Goal: Navigation & Orientation: Find specific page/section

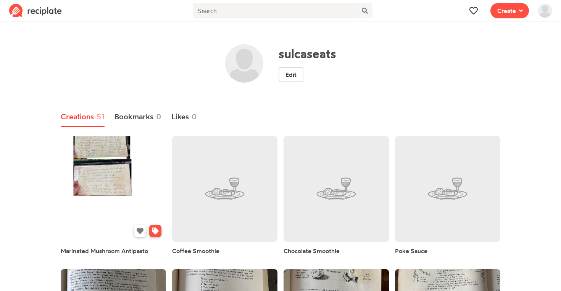
click at [93, 157] on link at bounding box center [113, 188] width 105 height 105
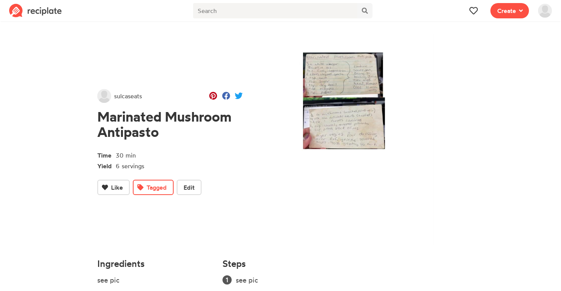
click at [360, 82] on img at bounding box center [359, 139] width 209 height 210
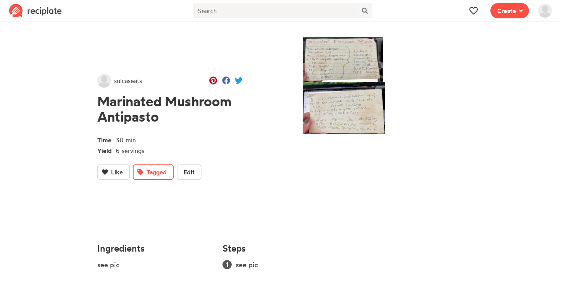
scroll to position [15, 0]
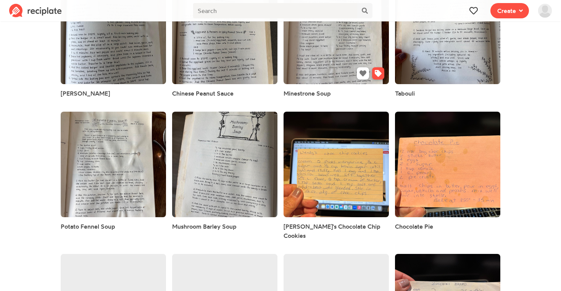
scroll to position [291, 0]
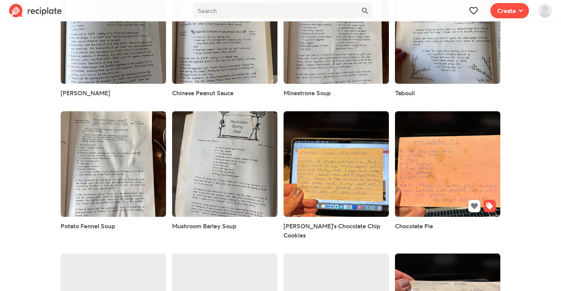
click at [444, 155] on link at bounding box center [447, 163] width 105 height 105
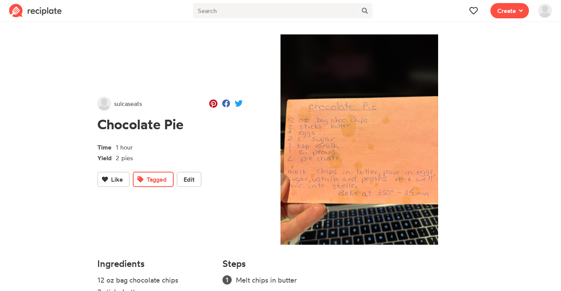
click at [128, 104] on span "sulcaseats" at bounding box center [128, 103] width 28 height 9
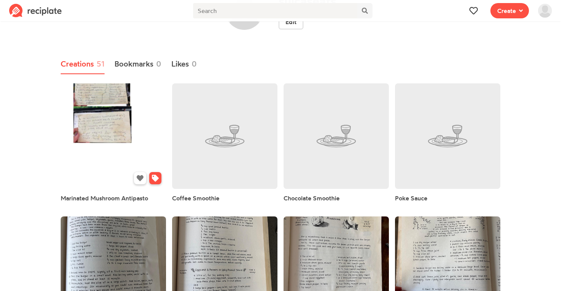
scroll to position [52, 0]
click at [545, 12] on img at bounding box center [545, 11] width 14 height 14
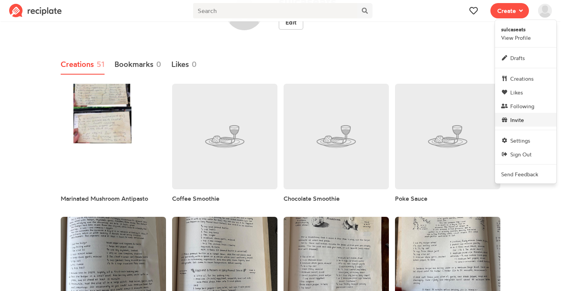
click at [513, 123] on span "Invite" at bounding box center [517, 120] width 14 height 8
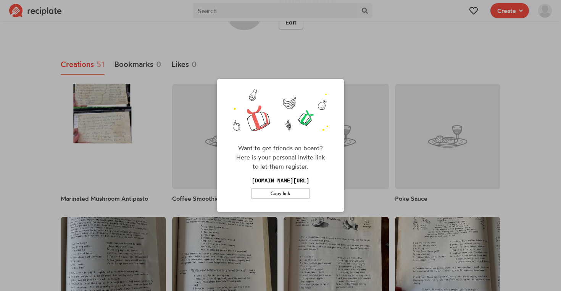
click at [279, 192] on button "Copy link" at bounding box center [281, 192] width 58 height 11
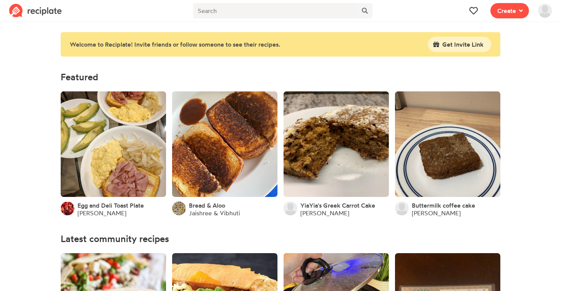
click at [542, 6] on img at bounding box center [545, 11] width 14 height 14
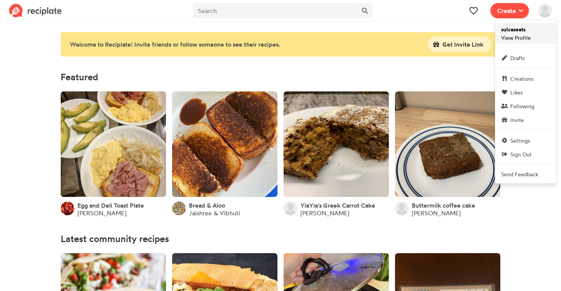
click at [512, 29] on strong "sulcaseats" at bounding box center [513, 29] width 24 height 7
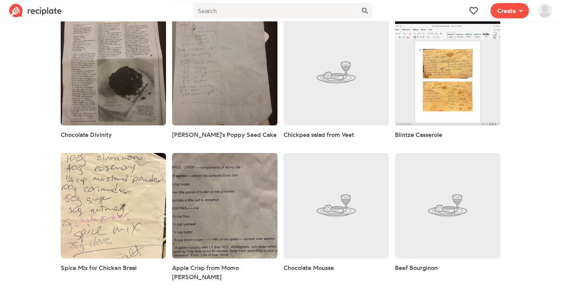
scroll to position [1065, 0]
click at [201, 168] on link at bounding box center [224, 204] width 105 height 105
